Goal: Task Accomplishment & Management: Complete application form

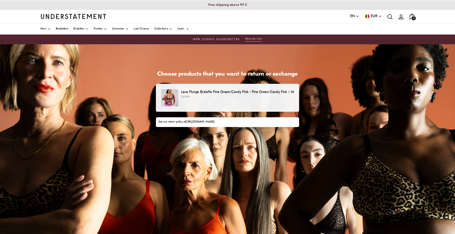
click at [169, 99] on img at bounding box center [169, 97] width 17 height 17
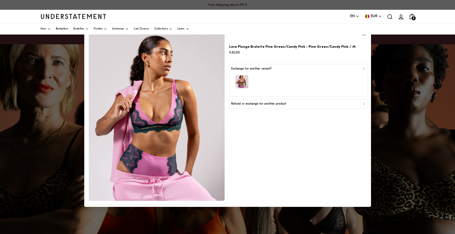
click at [293, 105] on div "Refund or exchange for another product" at bounding box center [298, 103] width 135 height 5
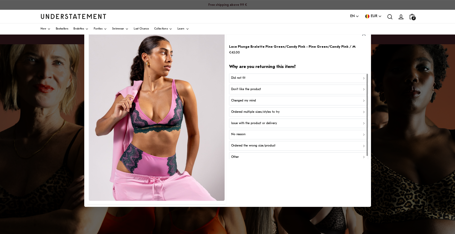
scroll to position [3, 0]
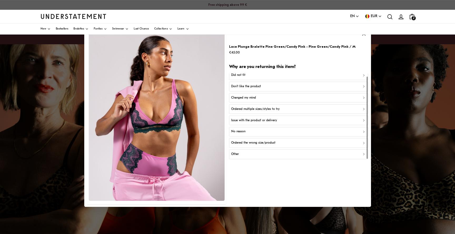
click at [269, 144] on p "Ordered the wrong size/product" at bounding box center [253, 142] width 44 height 5
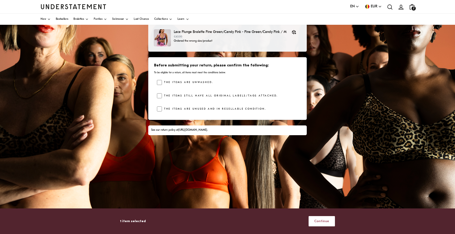
scroll to position [66, 0]
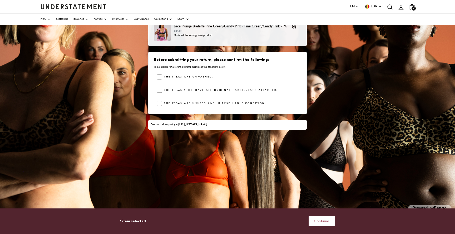
click at [322, 219] on span "Continue" at bounding box center [321, 221] width 15 height 10
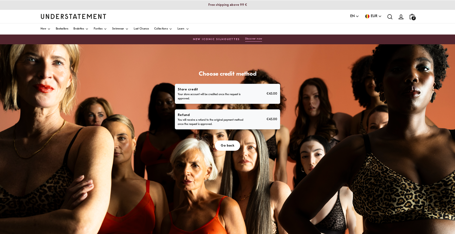
click at [225, 146] on span "Go back" at bounding box center [228, 146] width 14 height 10
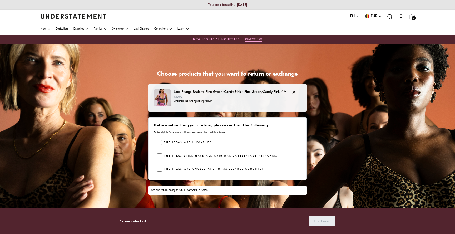
click at [203, 102] on p "Ordered the wrong size/product" at bounding box center [230, 101] width 113 height 4
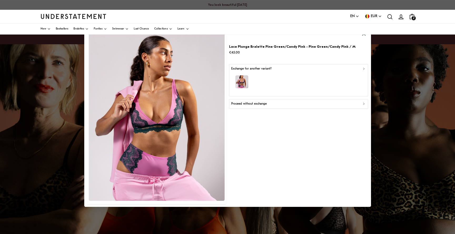
click at [254, 82] on div "button" at bounding box center [298, 82] width 135 height 23
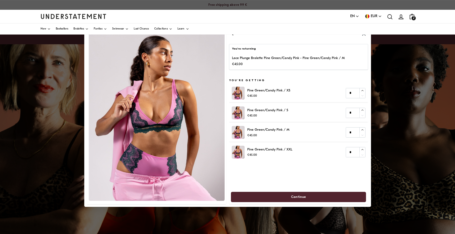
click at [386, 58] on div at bounding box center [227, 117] width 455 height 234
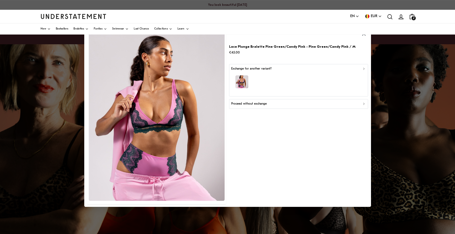
click at [254, 103] on p "Proceed without exchange" at bounding box center [249, 103] width 36 height 5
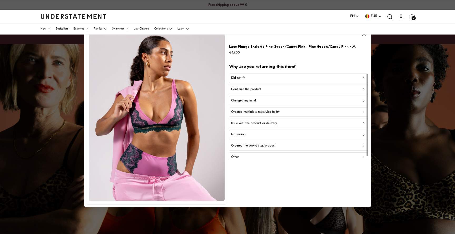
click at [261, 144] on p "Ordered the wrong size/product" at bounding box center [253, 145] width 44 height 5
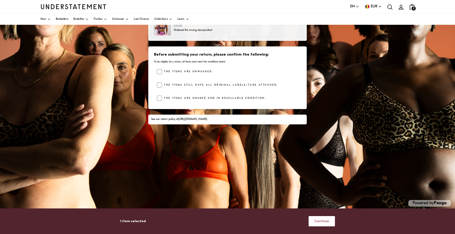
scroll to position [74, 0]
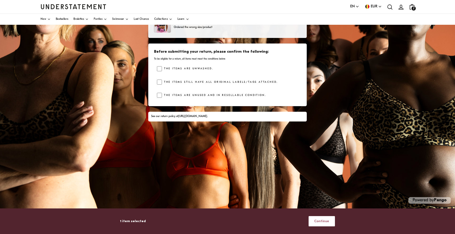
click at [321, 221] on span "Continue" at bounding box center [321, 221] width 15 height 10
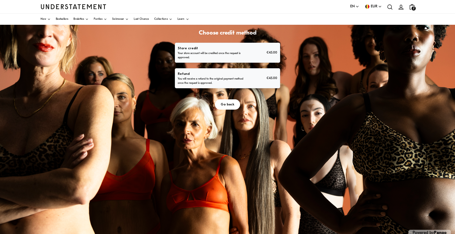
scroll to position [74, 0]
